Goal: Task Accomplishment & Management: Use online tool/utility

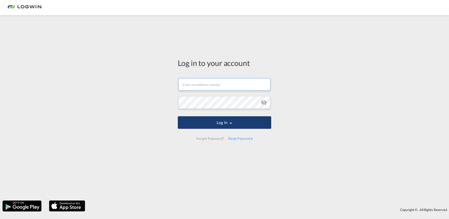
type input "[EMAIL_ADDRESS][DOMAIN_NAME]"
click at [219, 123] on button "Log In" at bounding box center [224, 122] width 93 height 13
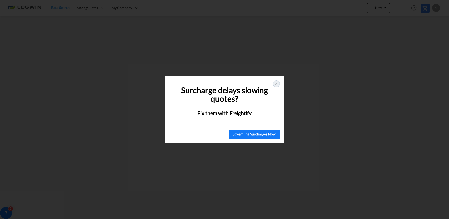
click at [275, 85] on icon at bounding box center [276, 84] width 4 height 4
